Goal: Check status: Check status

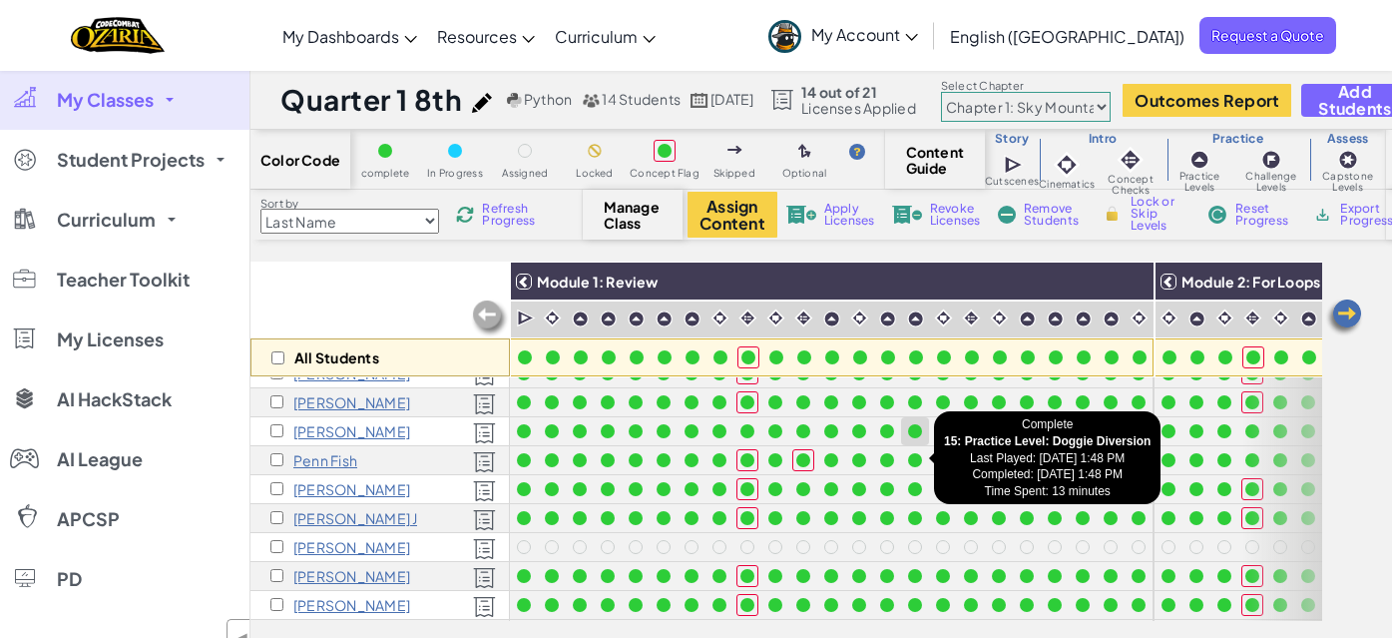
scroll to position [22, 0]
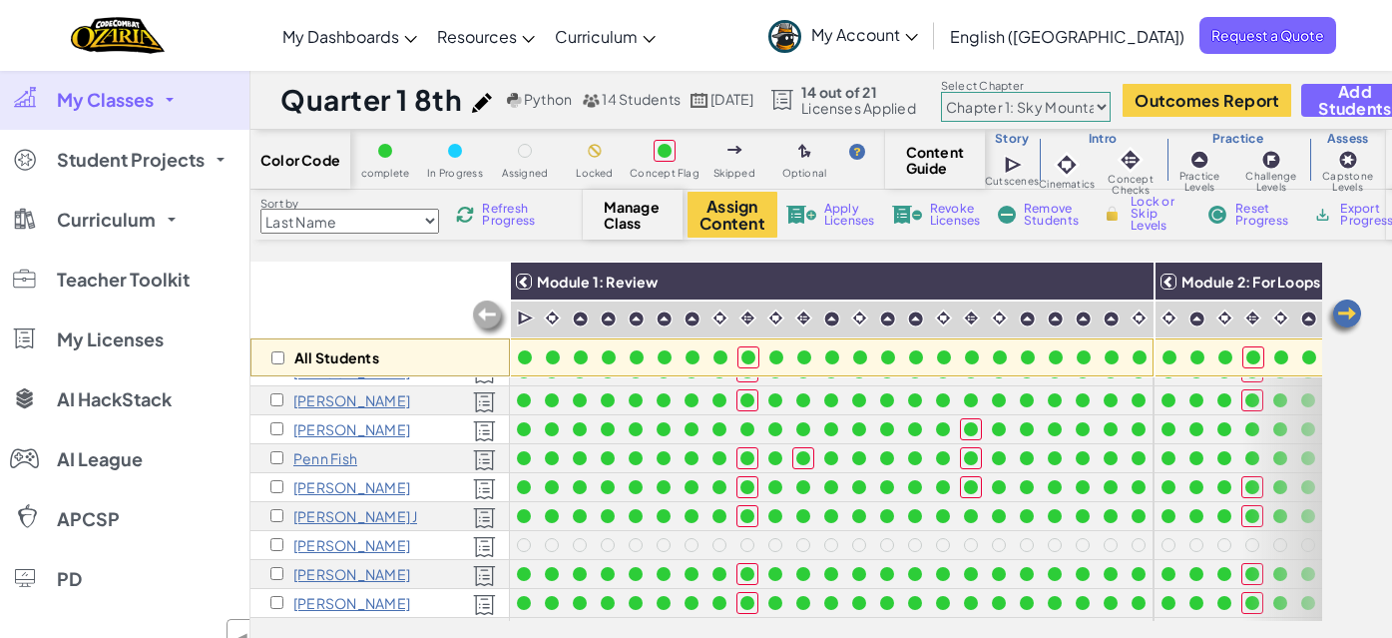
click at [1343, 313] on img at bounding box center [1344, 317] width 40 height 40
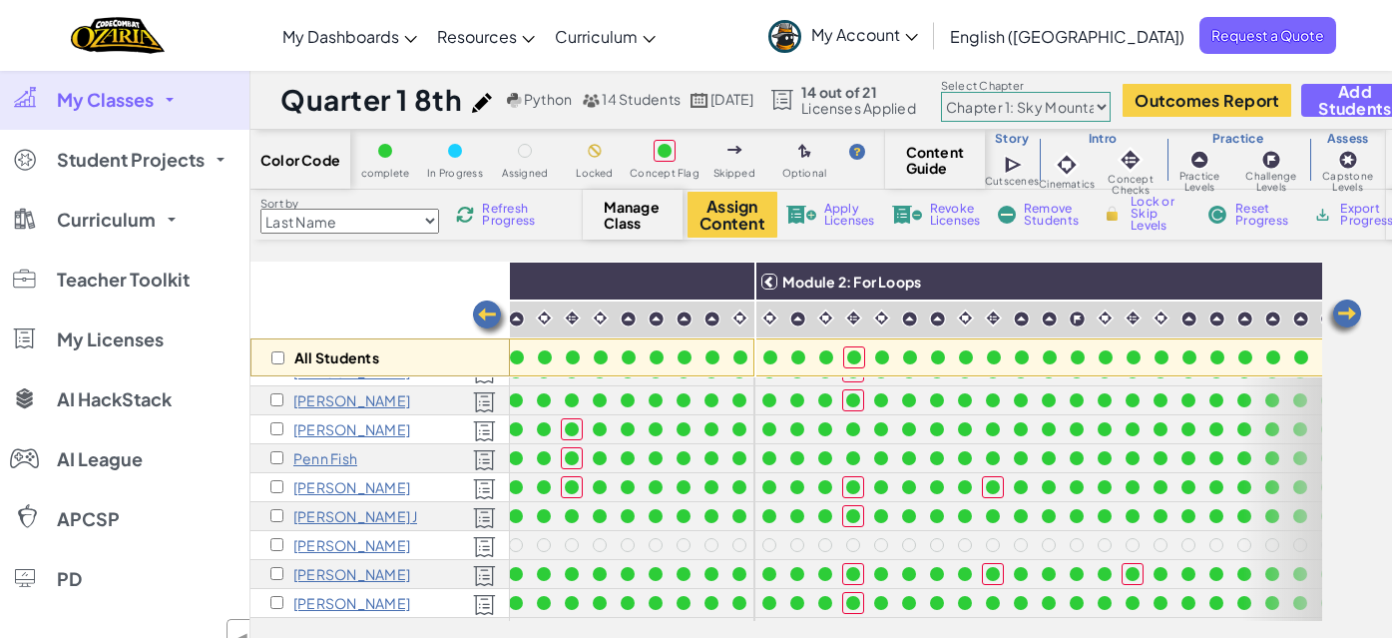
click at [1343, 313] on img at bounding box center [1344, 317] width 40 height 40
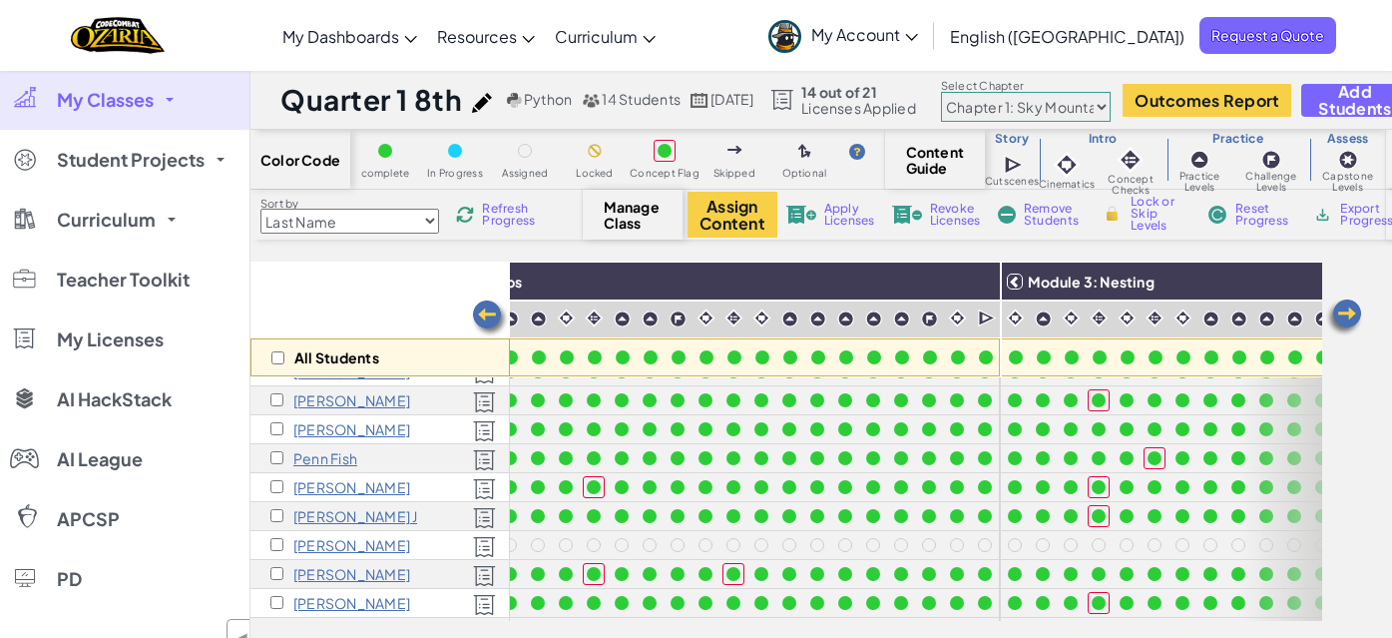
click at [1343, 313] on img at bounding box center [1344, 317] width 40 height 40
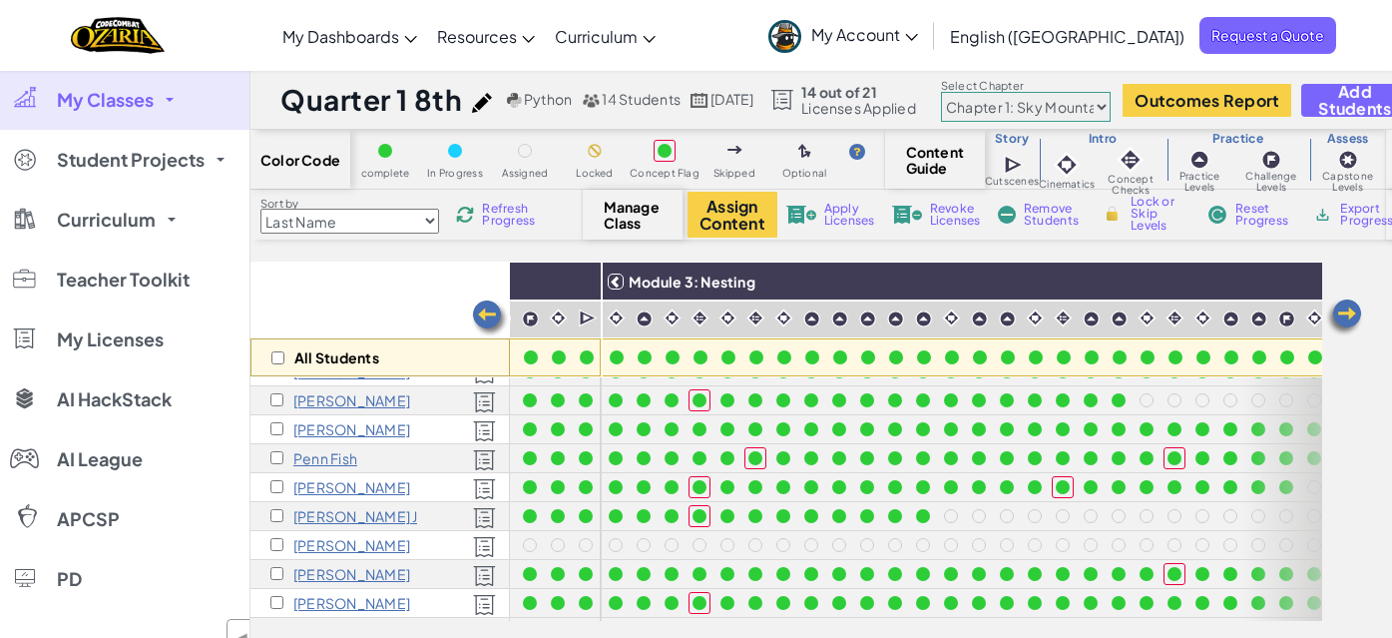
click at [1343, 313] on img at bounding box center [1344, 317] width 40 height 40
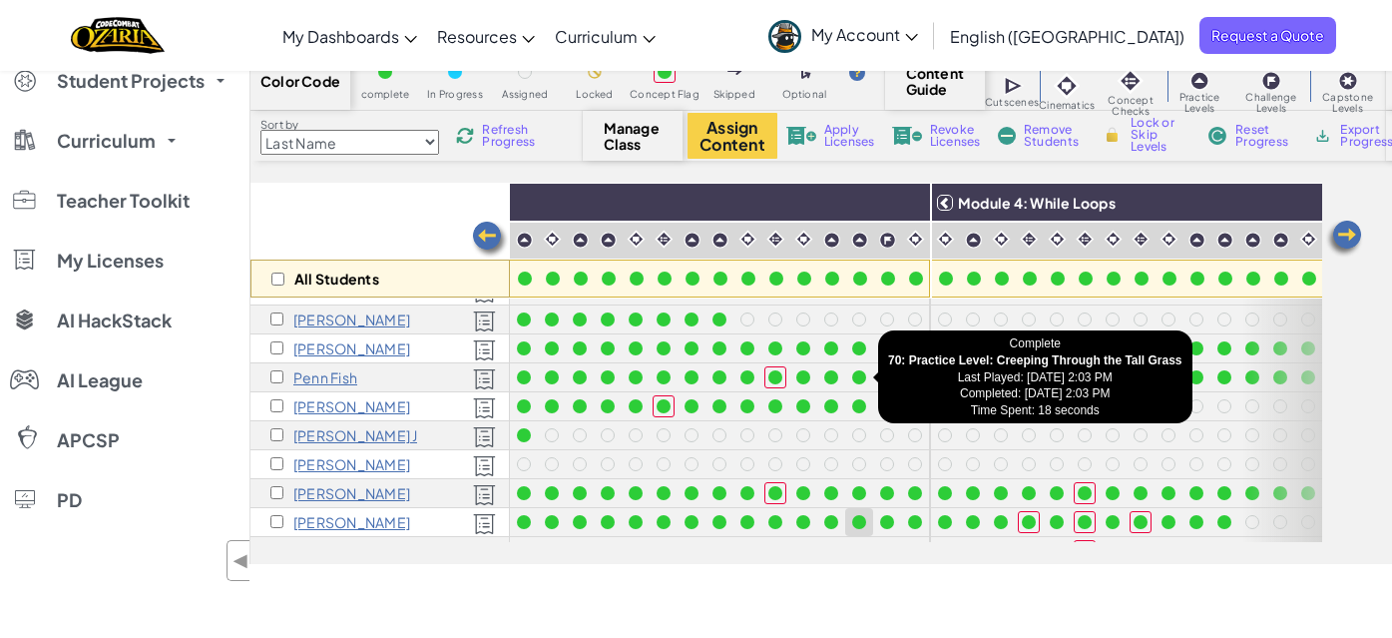
scroll to position [26, 1596]
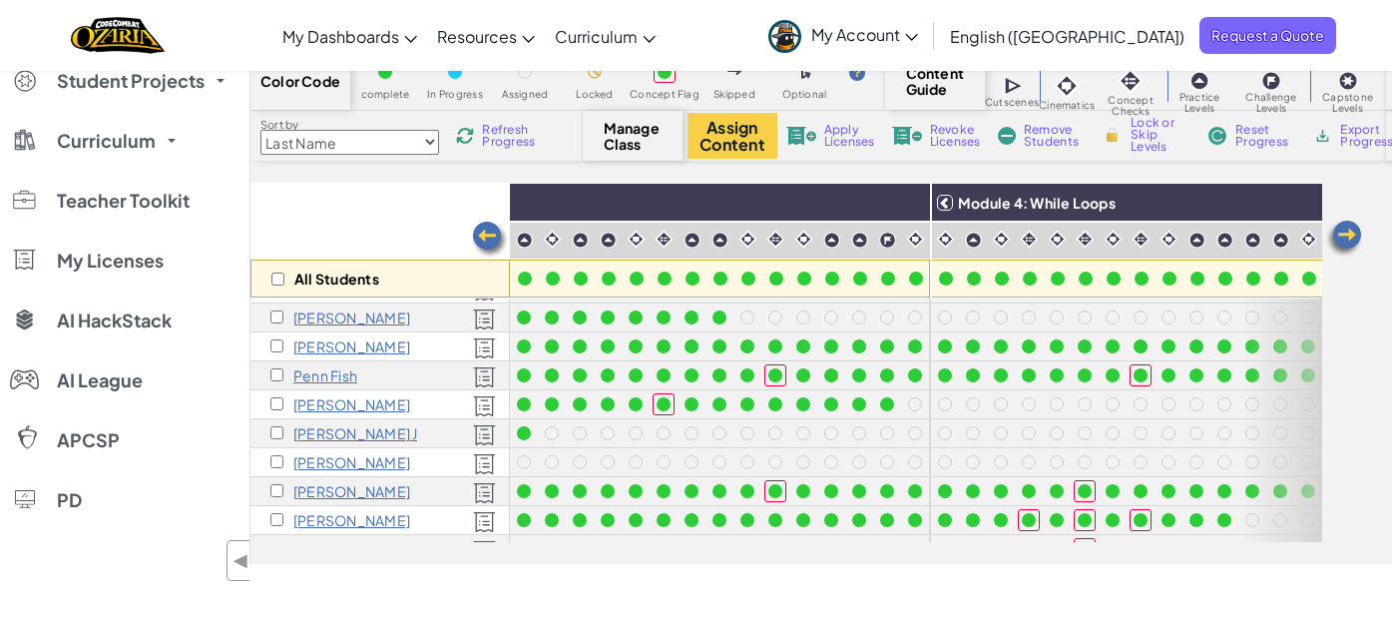
click at [503, 143] on span "Refresh Progress" at bounding box center [513, 136] width 62 height 24
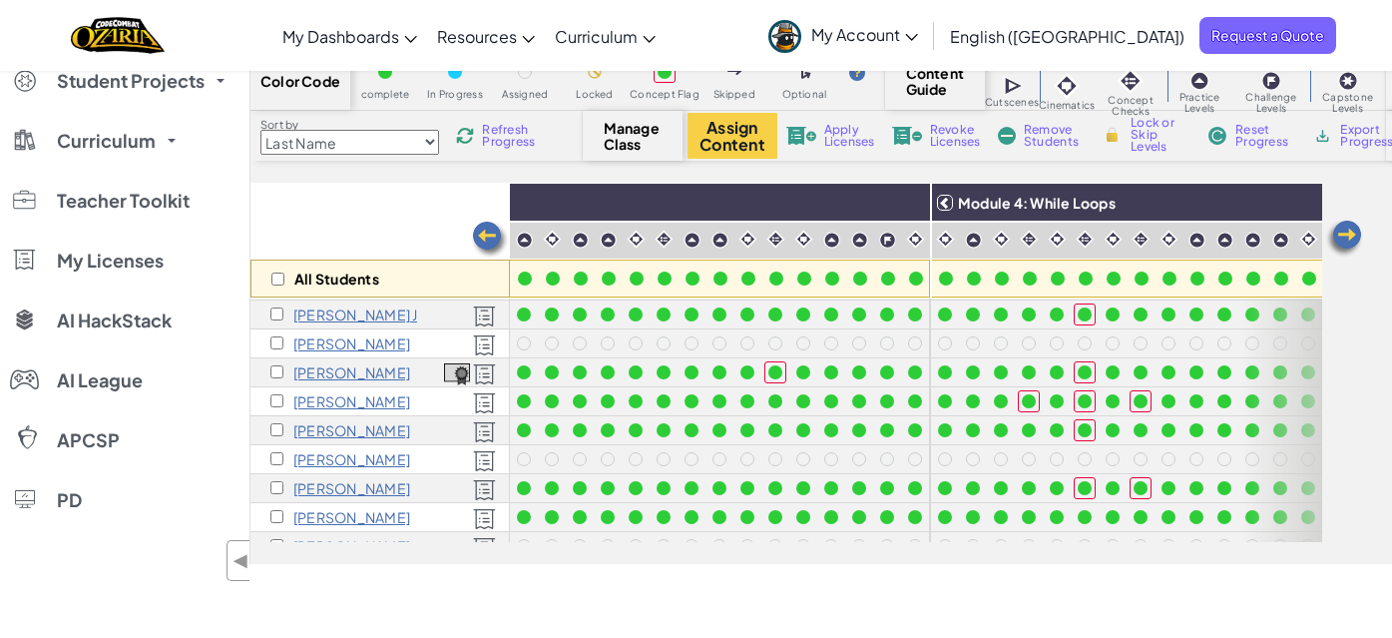
scroll to position [163, 1596]
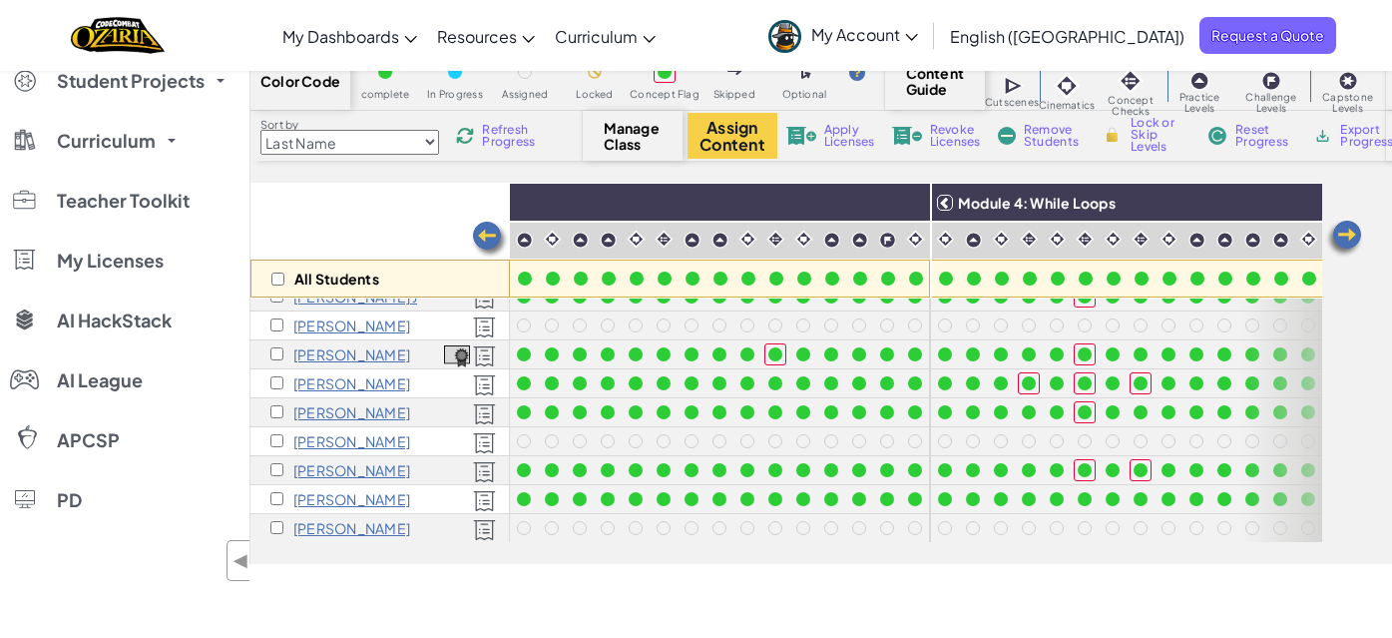
click at [1345, 239] on img at bounding box center [1344, 239] width 40 height 40
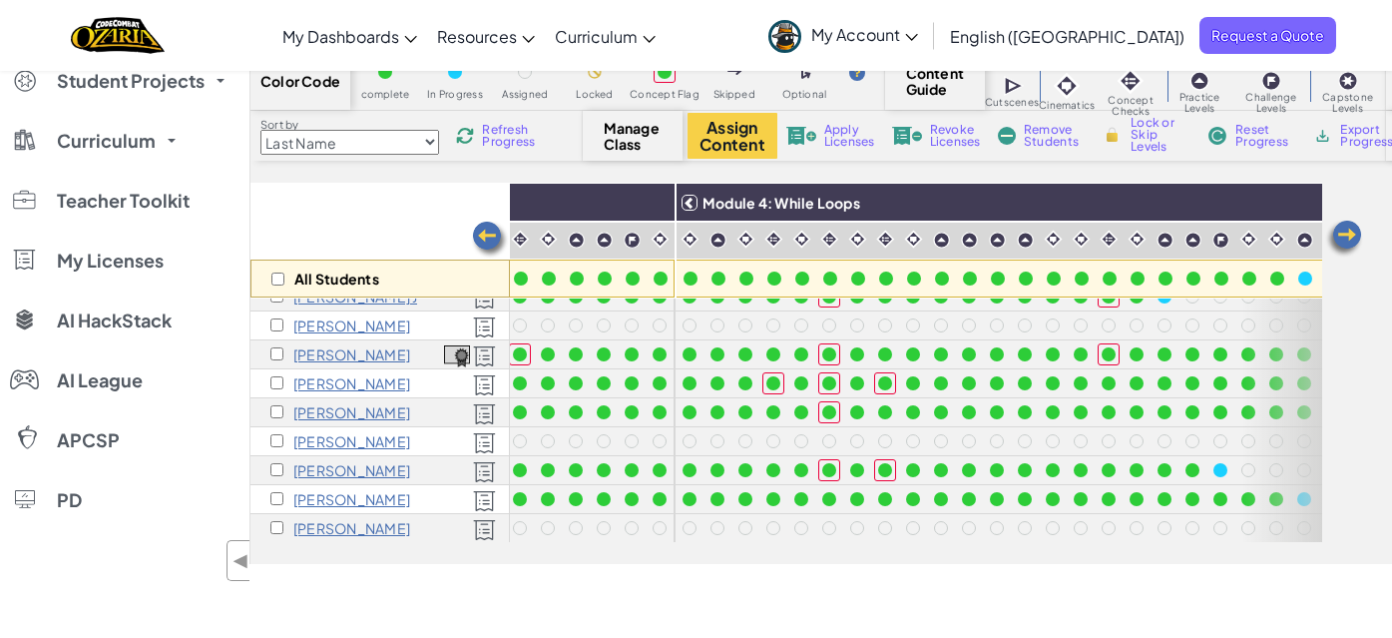
scroll to position [163, 1996]
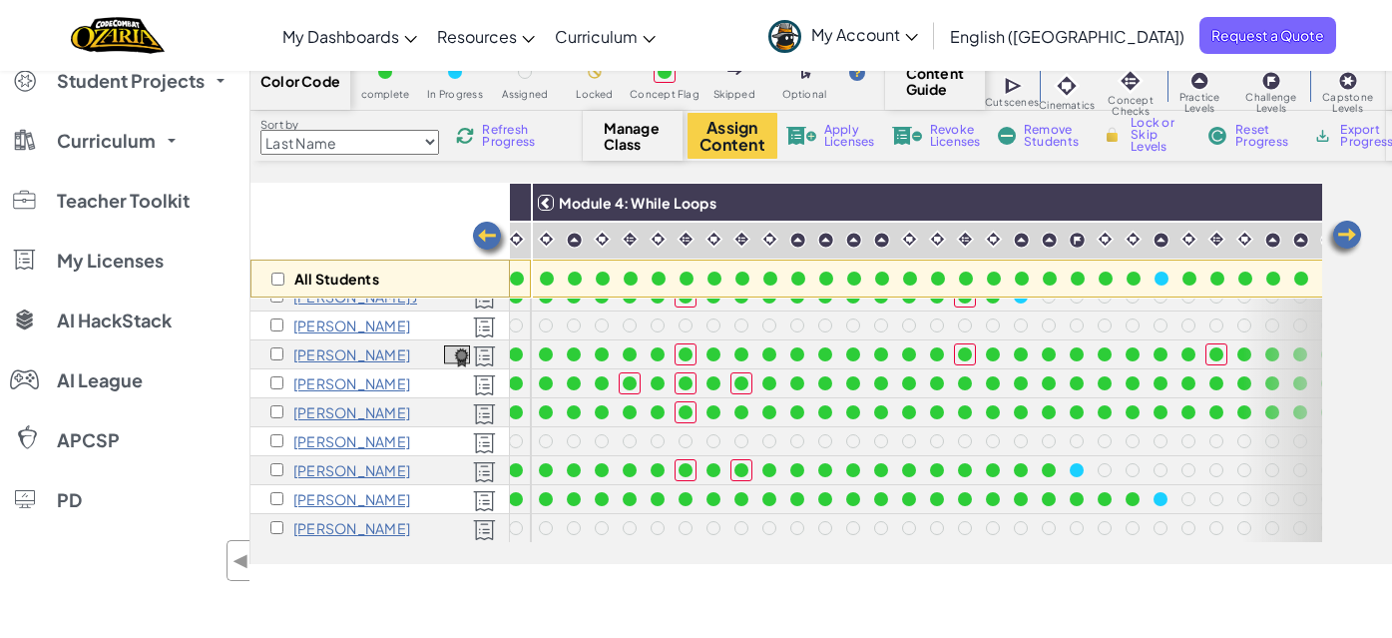
click at [1345, 239] on img at bounding box center [1344, 239] width 40 height 40
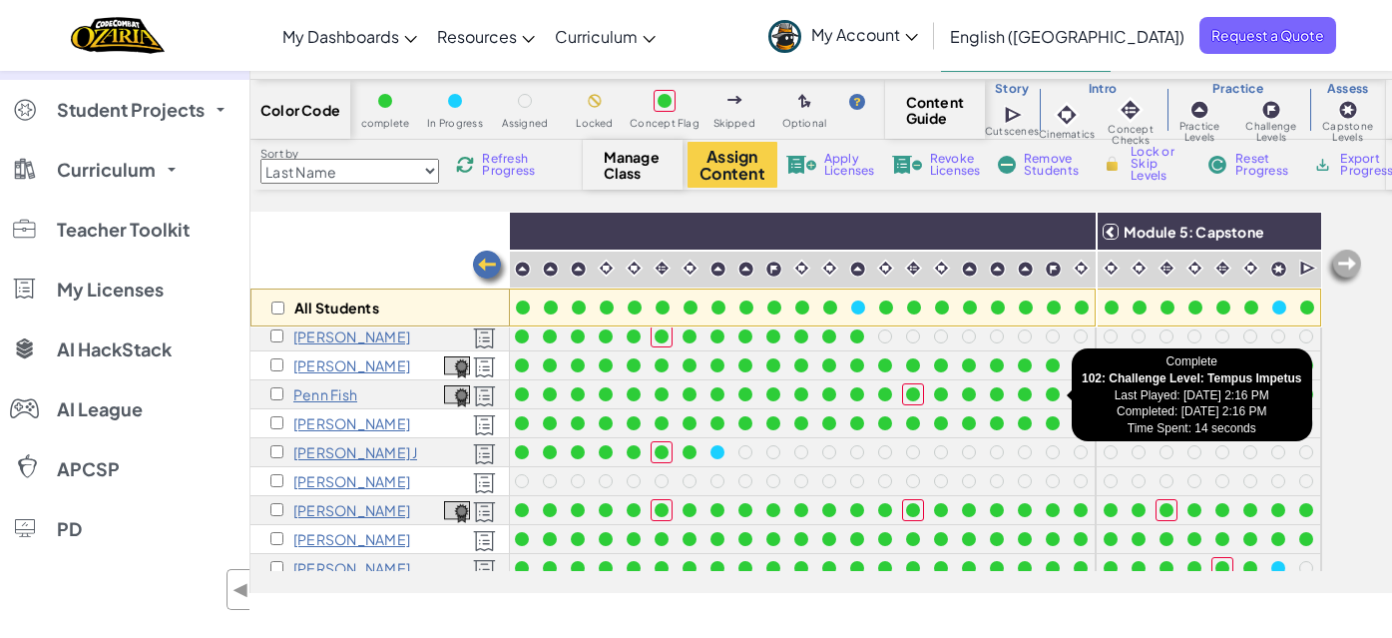
scroll to position [0, 2299]
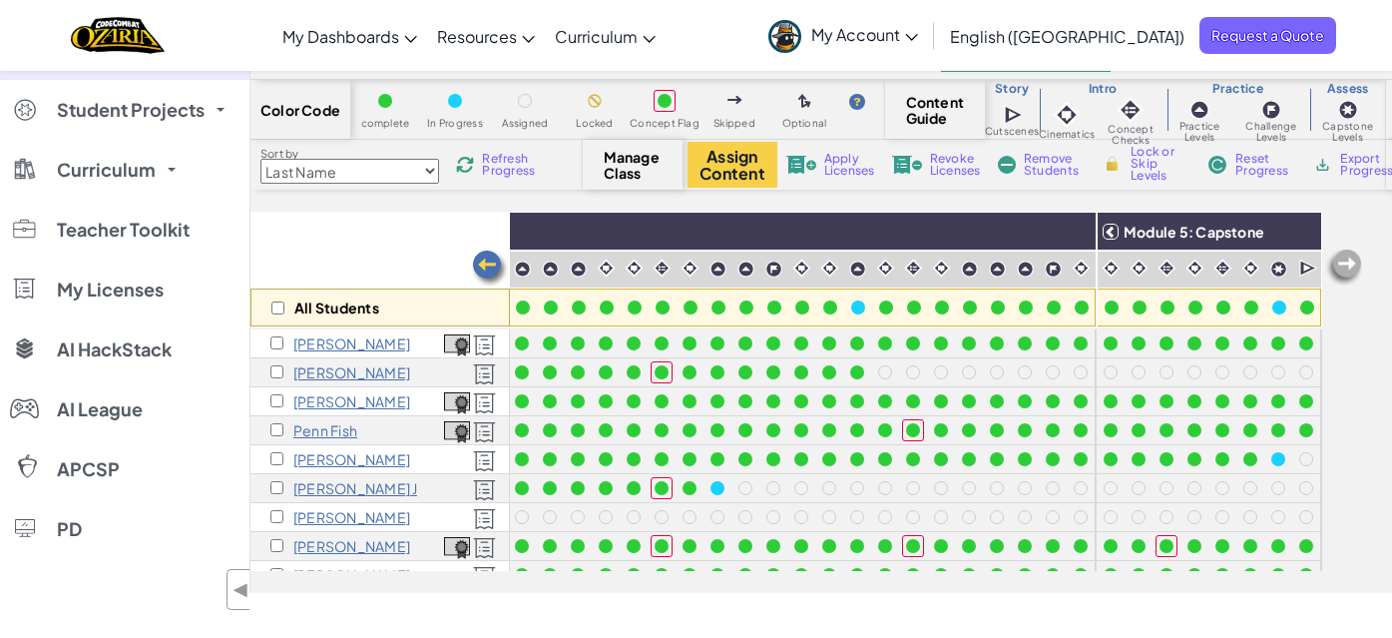
click at [1347, 260] on img at bounding box center [1344, 267] width 40 height 40
click at [1350, 264] on img at bounding box center [1344, 267] width 40 height 40
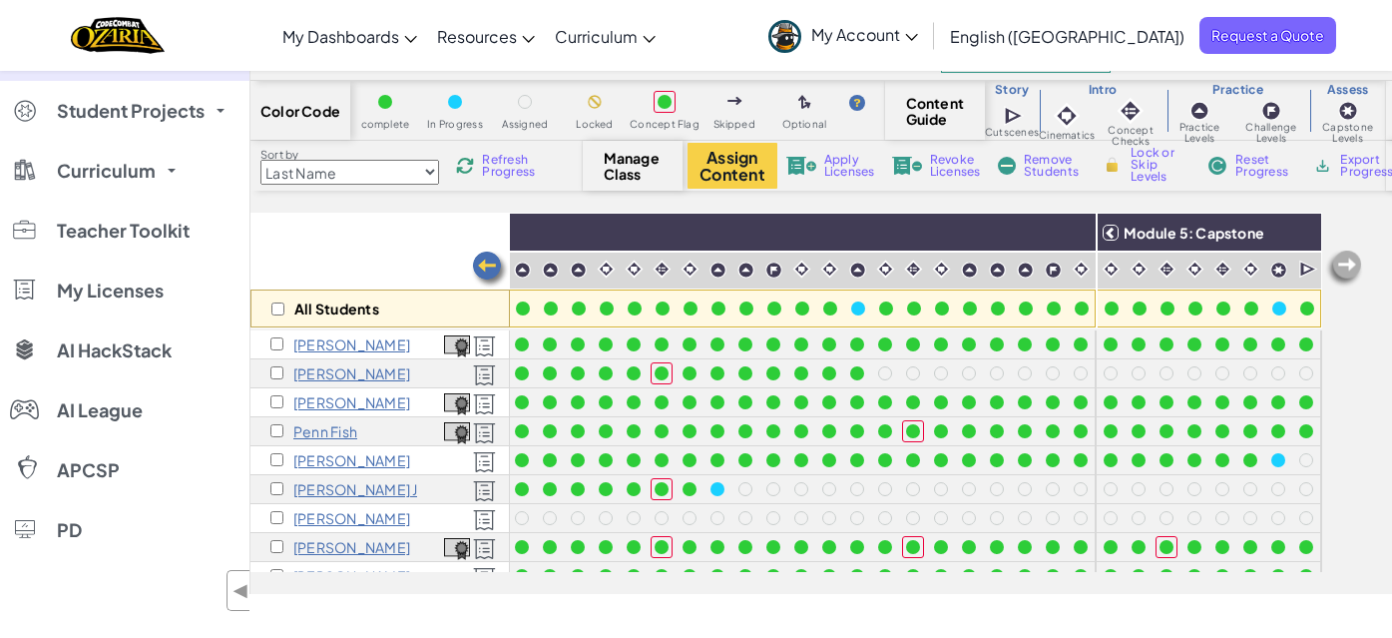
scroll to position [0, 0]
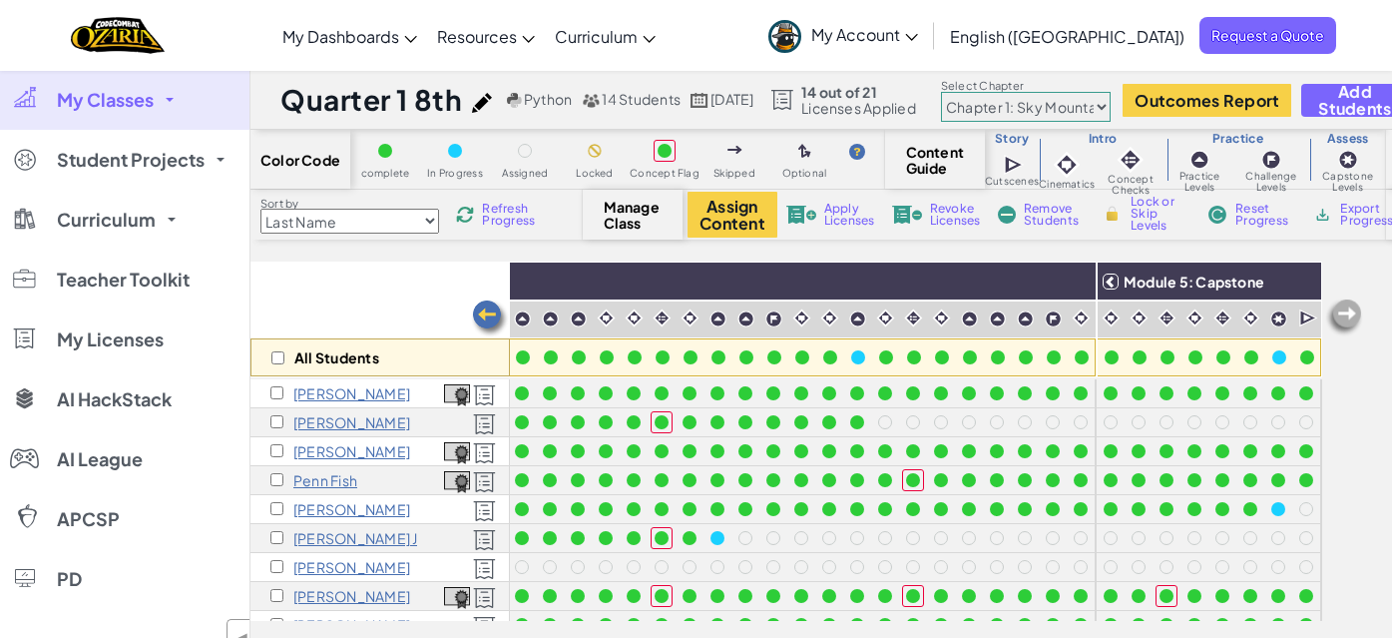
click at [1055, 109] on select "Chapter 1: Sky Mountain Chapter 2: The Moon Dancers Chapter 3: The Phoenix Land…" at bounding box center [1026, 107] width 170 height 30
click at [982, 92] on select "Chapter 1: Sky Mountain Chapter 2: The Moon Dancers Chapter 3: The Phoenix Land…" at bounding box center [1026, 107] width 170 height 30
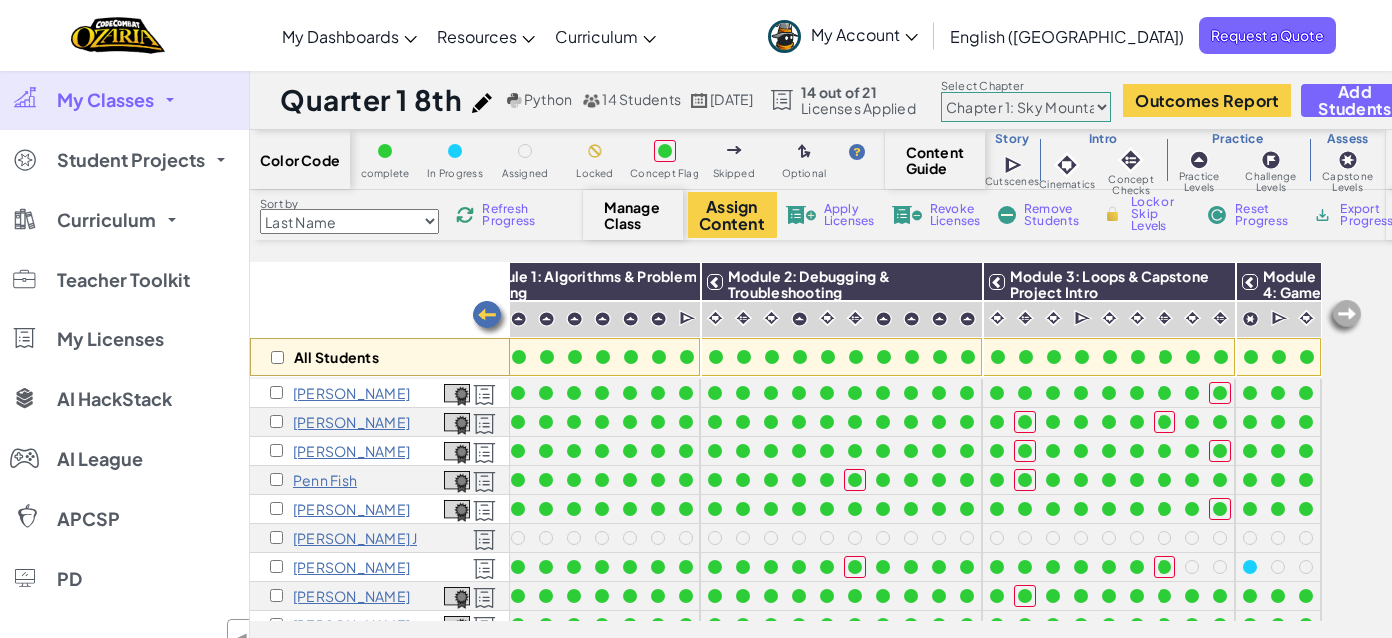
scroll to position [0, 62]
click at [1056, 106] on select "Chapter 1: Sky Mountain Chapter 2: The Moon Dancers Chapter 3: The Phoenix Land…" at bounding box center [1026, 107] width 170 height 30
click at [982, 92] on select "Chapter 1: Sky Mountain Chapter 2: The Moon Dancers Chapter 3: The Phoenix Land…" at bounding box center [1026, 107] width 170 height 30
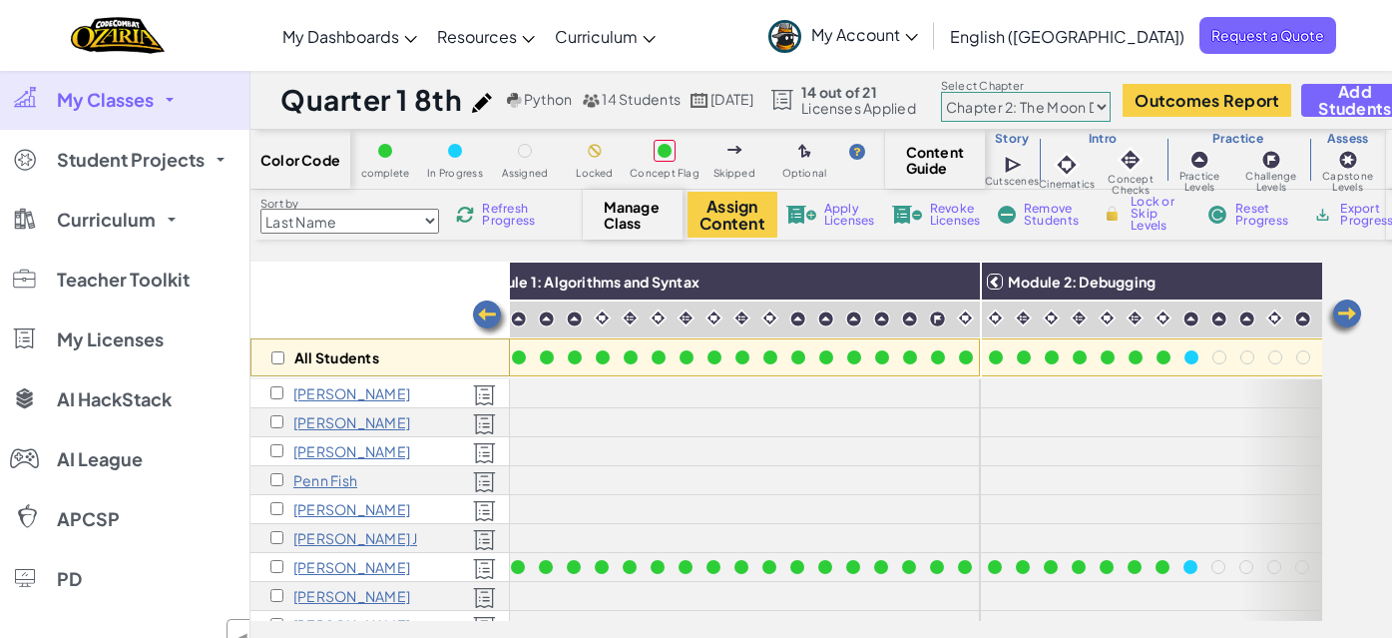
click at [1068, 106] on select "Chapter 1: Sky Mountain Chapter 2: The Moon Dancers Chapter 3: The Phoenix Land…" at bounding box center [1026, 107] width 170 height 30
click at [982, 92] on select "Chapter 1: Sky Mountain Chapter 2: The Moon Dancers Chapter 3: The Phoenix Land…" at bounding box center [1026, 107] width 170 height 30
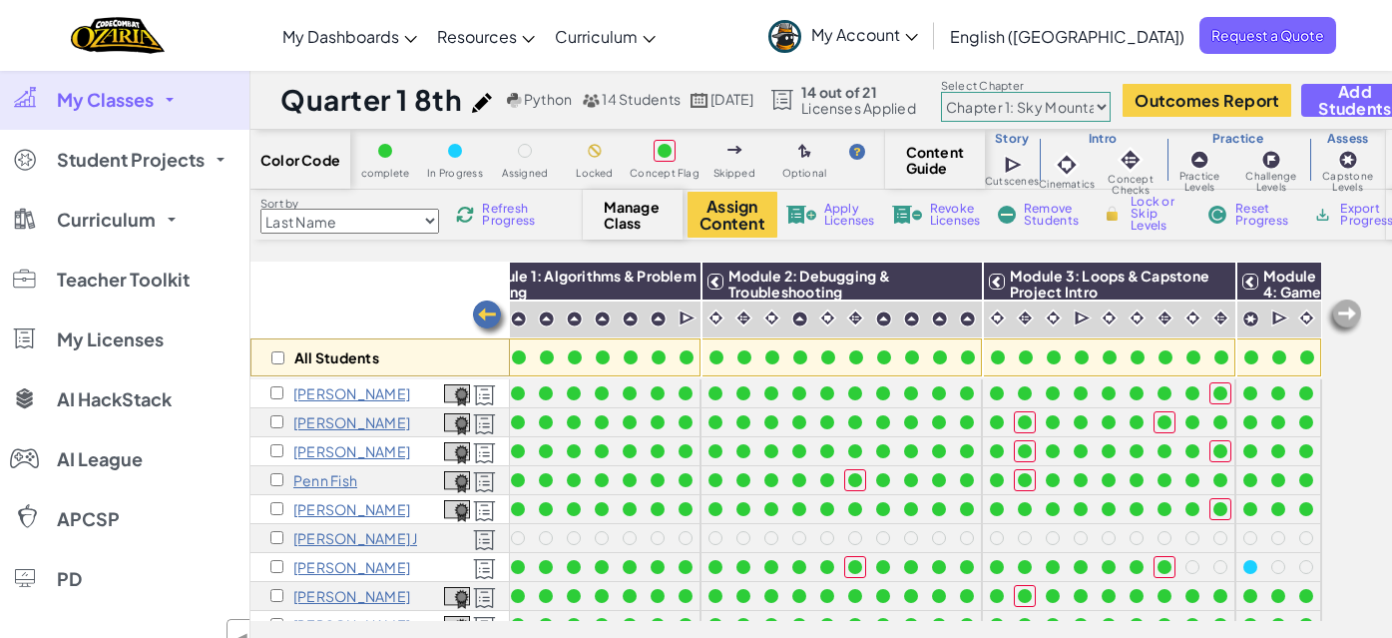
click at [1354, 311] on img at bounding box center [1344, 317] width 40 height 40
click at [1345, 316] on img at bounding box center [1344, 317] width 40 height 40
click at [1351, 321] on img at bounding box center [1344, 317] width 40 height 40
click at [1351, 320] on img at bounding box center [1344, 317] width 40 height 40
click at [1090, 102] on select "Chapter 1: Sky Mountain Chapter 2: The Moon Dancers Chapter 3: The Phoenix Land…" at bounding box center [1026, 107] width 170 height 30
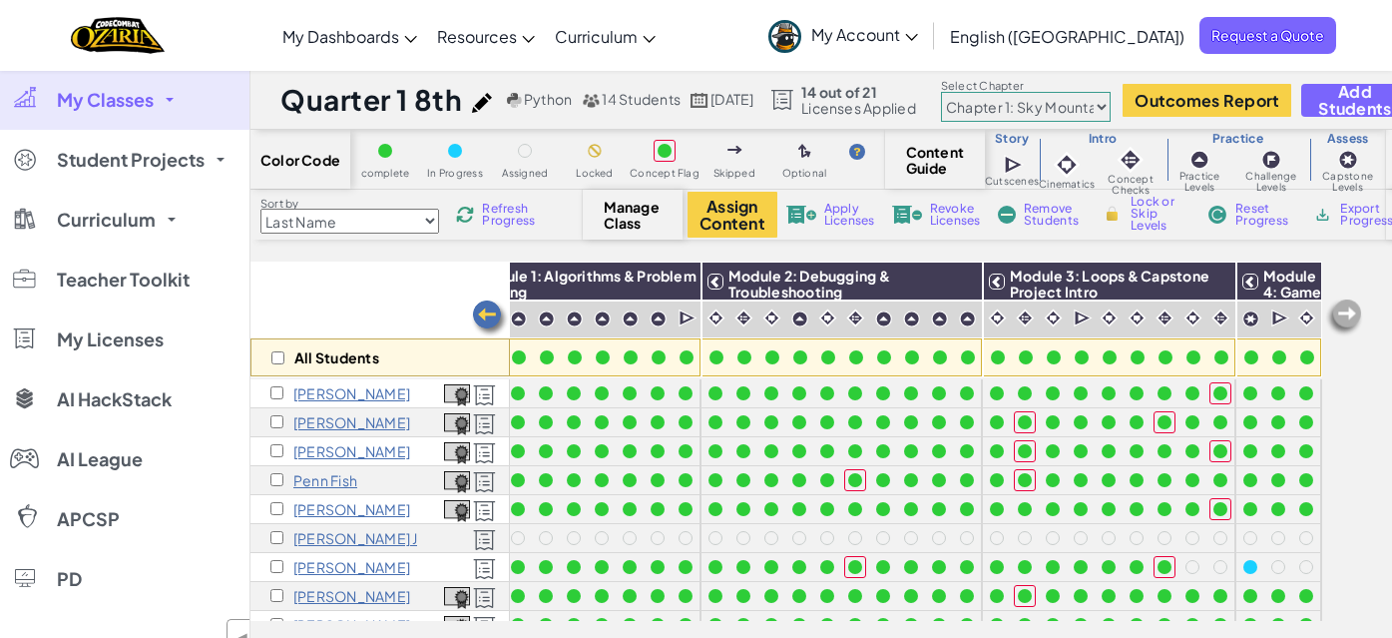
select select "5d8a57abe8919b28d5113af1"
click at [982, 92] on select "Chapter 1: Sky Mountain Chapter 2: The Moon Dancers Chapter 3: The Phoenix Land…" at bounding box center [1026, 107] width 170 height 30
